Goal: Task Accomplishment & Management: Manage account settings

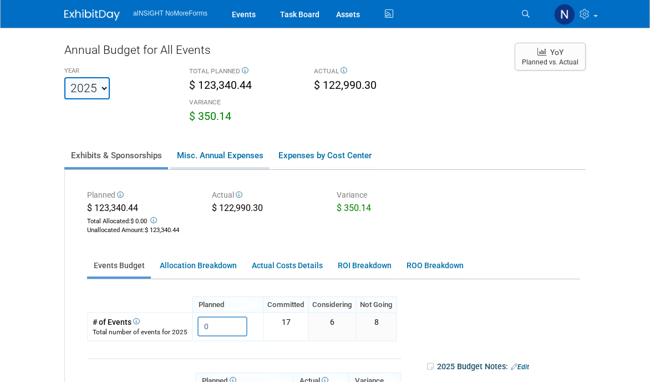
click at [232, 161] on link "Misc. Annual Expenses" at bounding box center [219, 155] width 99 height 23
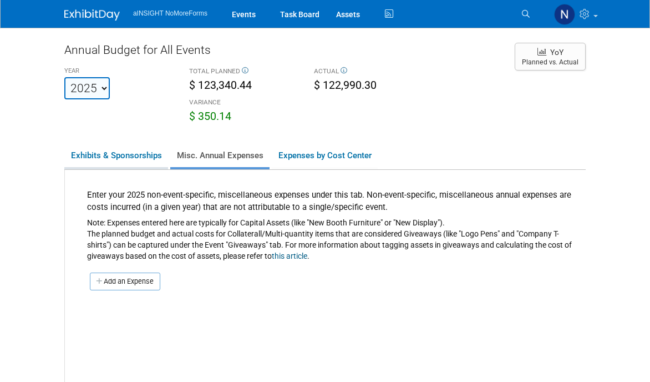
click at [138, 154] on link "Exhibits & Sponsorships" at bounding box center [116, 155] width 104 height 23
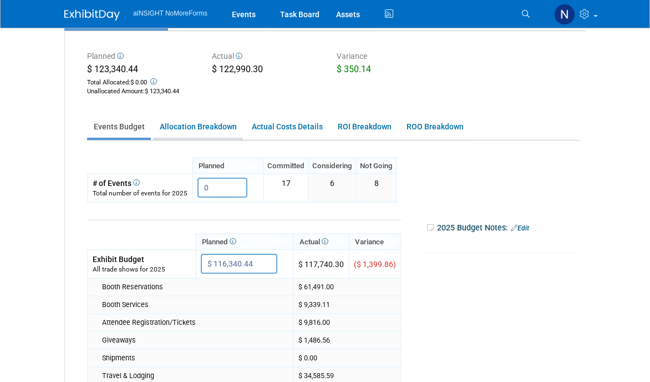
click at [192, 131] on link "Allocation Breakdown" at bounding box center [198, 127] width 90 height 22
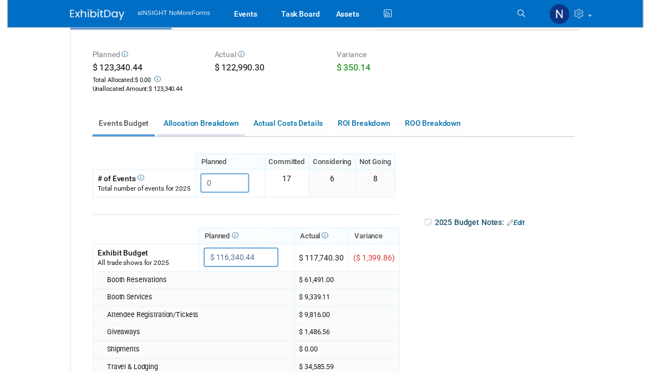
scroll to position [61, 0]
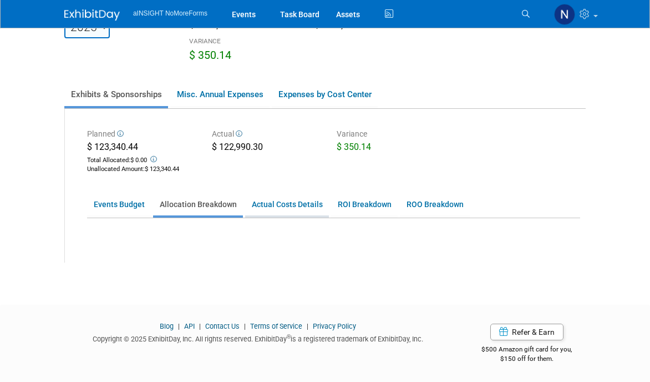
click at [288, 204] on link "Actual Costs Details" at bounding box center [287, 205] width 84 height 22
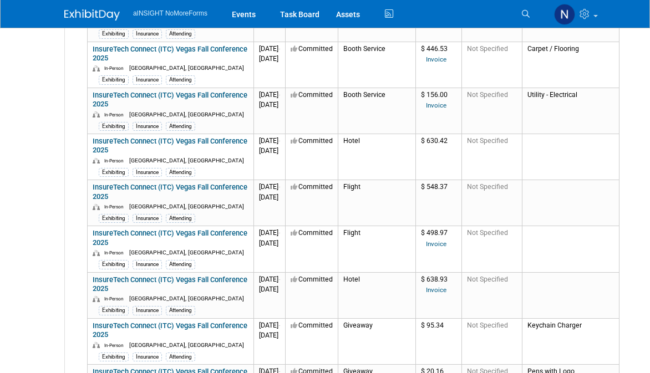
scroll to position [4301, 10]
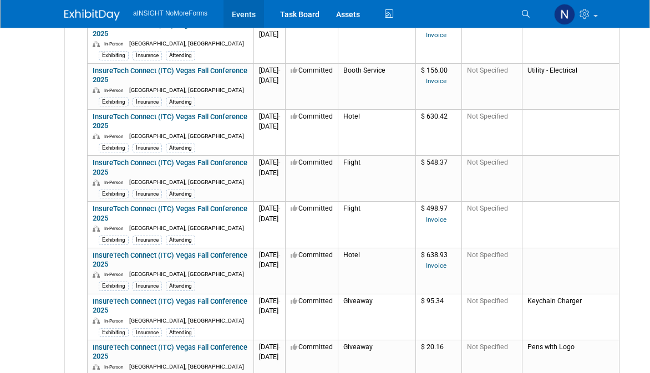
click at [245, 23] on link "Events" at bounding box center [244, 14] width 40 height 28
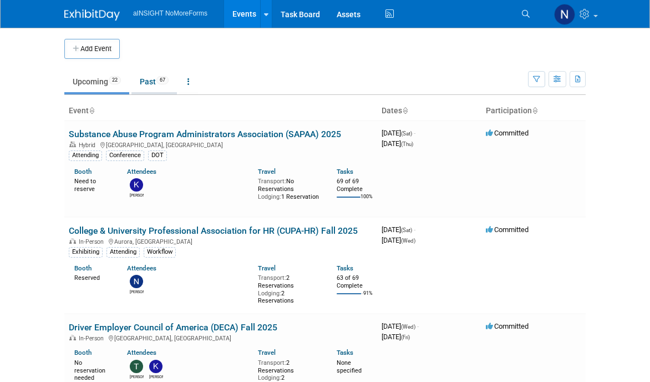
click at [159, 79] on link "Past 67" at bounding box center [153, 81] width 45 height 21
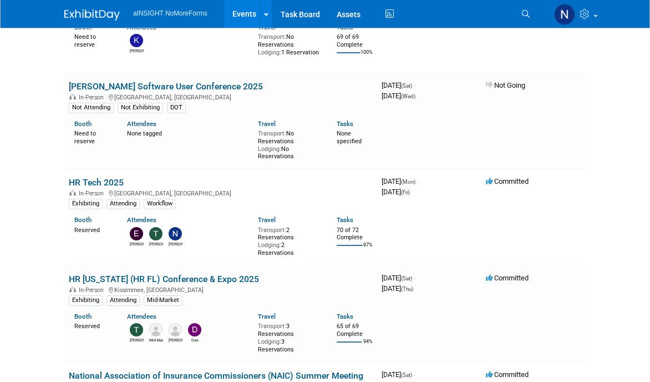
scroll to position [246, 0]
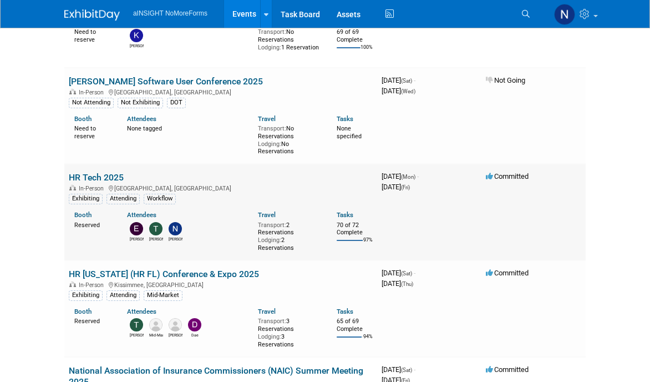
click at [104, 175] on link "HR Tech 2025" at bounding box center [96, 177] width 55 height 11
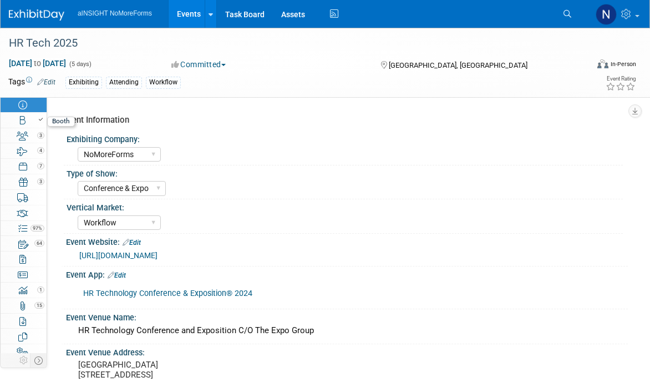
select select "NoMoreForms"
select select "Conference & Expo"
select select "Workflow"
select select "No"
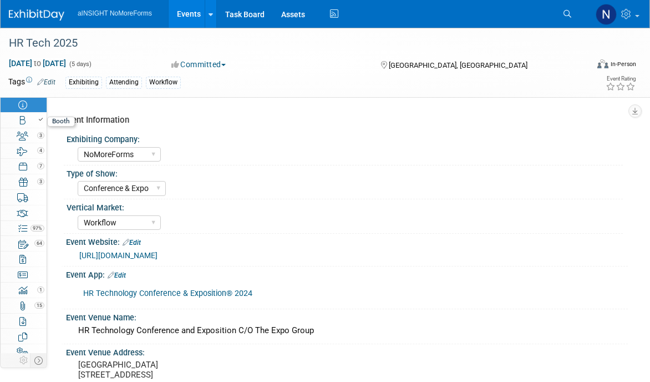
select select "No"
click at [10, 118] on div at bounding box center [27, 119] width 38 height 8
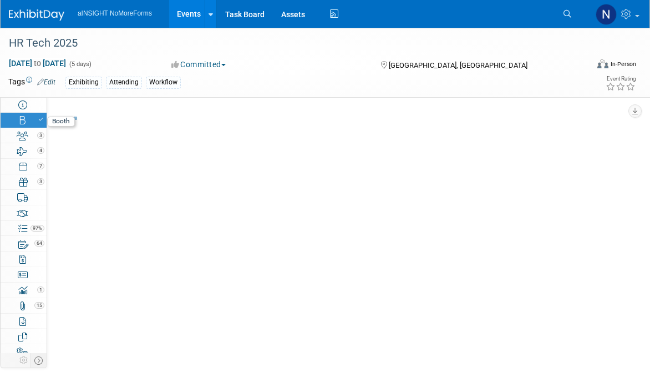
select select "NoMoreForms"
select select "AE Enterprise Workflow"
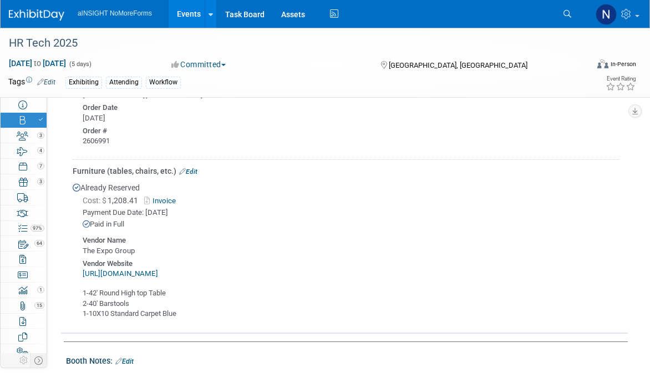
scroll to position [1034, 0]
